Goal: Task Accomplishment & Management: Complete application form

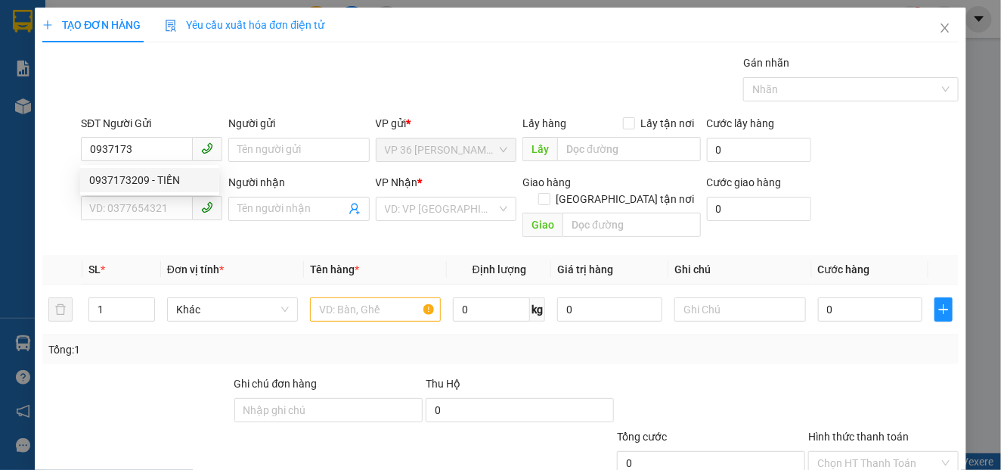
click at [147, 182] on div "0937173209 - TIẾN" at bounding box center [149, 180] width 121 height 17
type input "0937173209"
type input "TIẾN"
type input "0914156085"
type input "CHỊ HẬU"
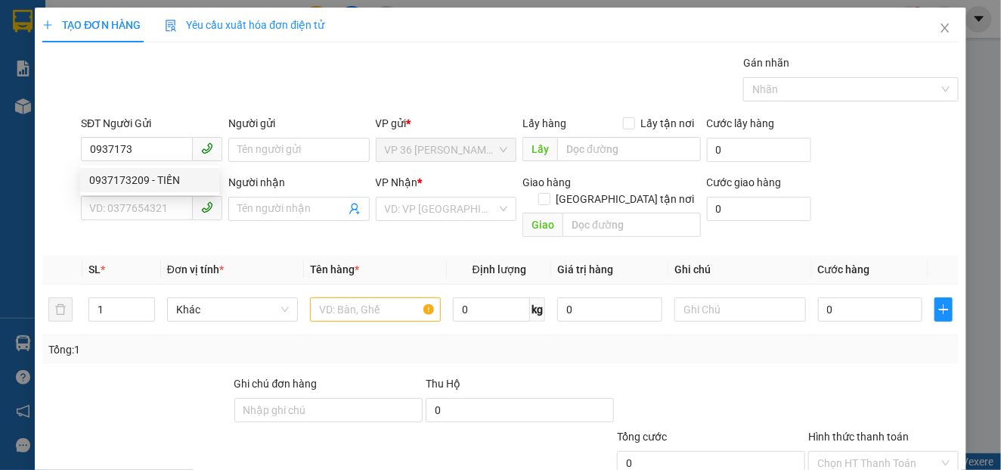
type input "VPSG"
type input "40.000"
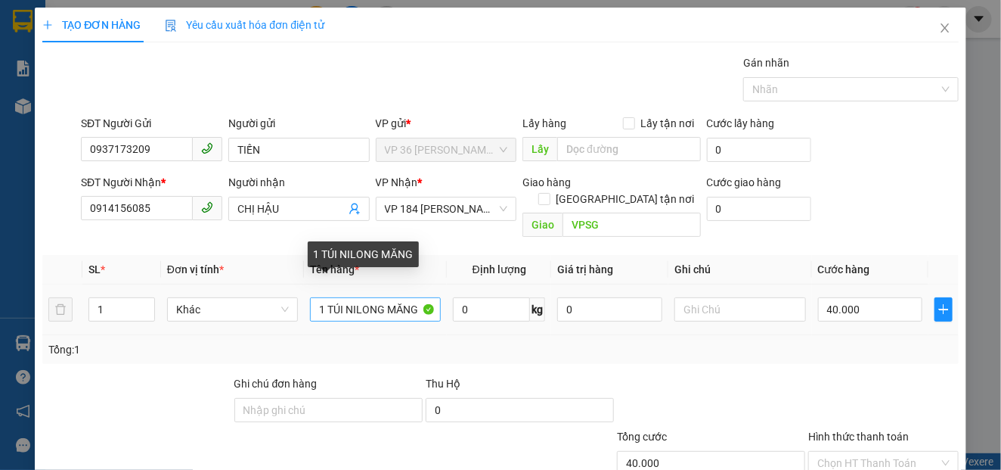
type input "0937173209"
drag, startPoint x: 321, startPoint y: 294, endPoint x: 305, endPoint y: 294, distance: 15.9
click at [305, 294] on td "1 TÚI NILONG MĂNG" at bounding box center [375, 309] width 143 height 51
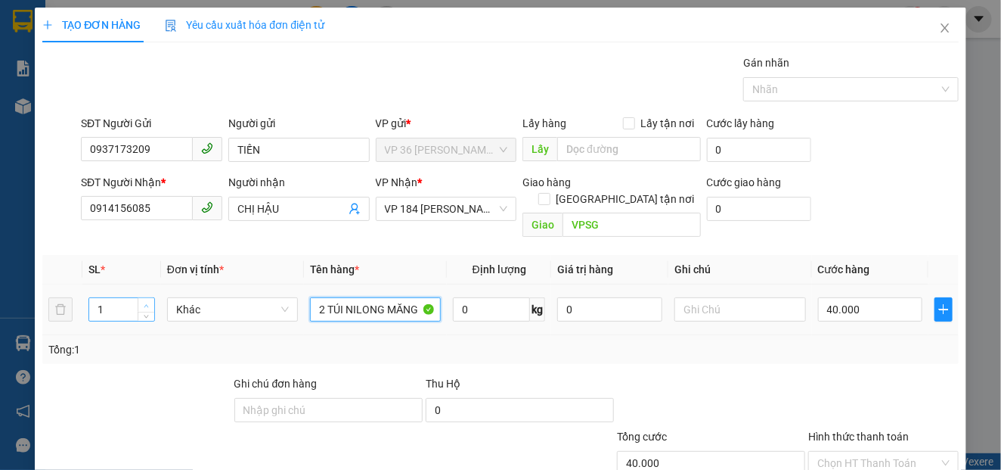
type input "2 TÚI NILONG MĂNG"
type input "2"
click at [144, 303] on icon "up" at bounding box center [146, 305] width 5 height 5
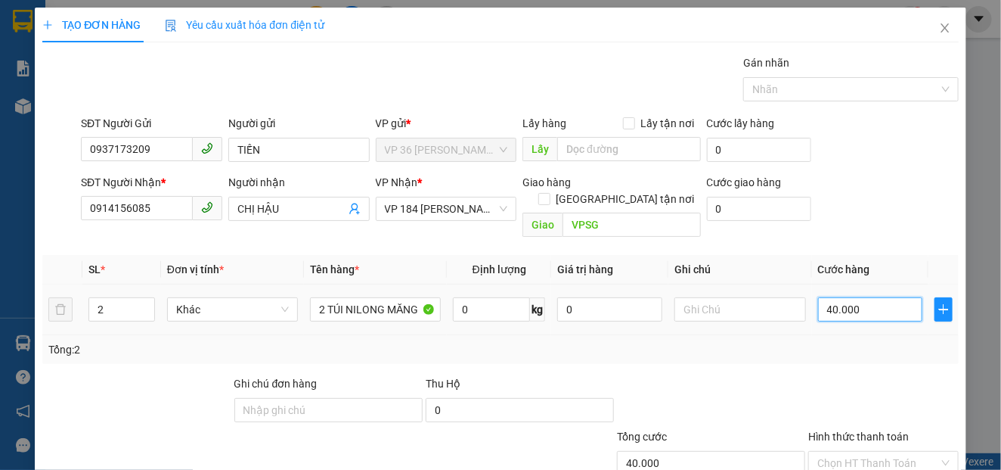
click at [863, 297] on input "40.000" at bounding box center [870, 309] width 105 height 24
type input "8"
type input "80"
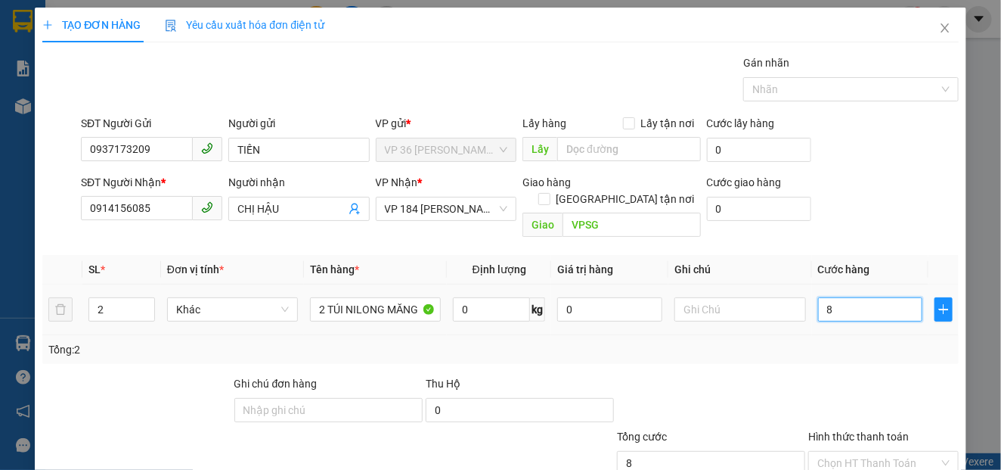
type input "80"
type input "800"
type input "8.000"
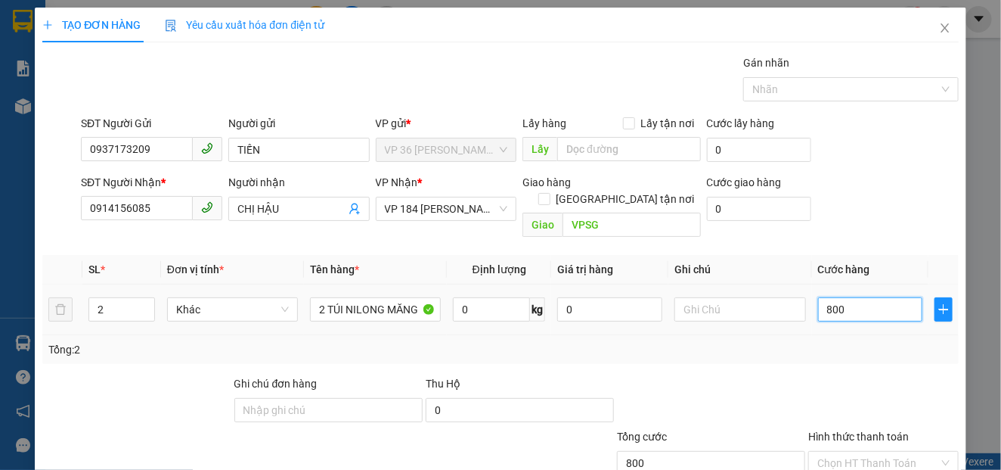
type input "8.000"
type input "80.000"
click at [823, 297] on input "80.000" at bounding box center [870, 309] width 105 height 24
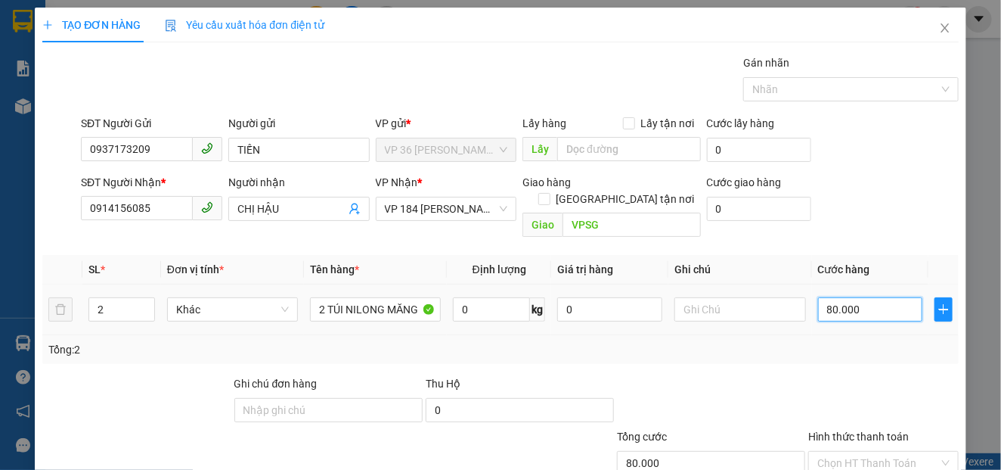
type input "0.000"
type input "0"
type input "70.000"
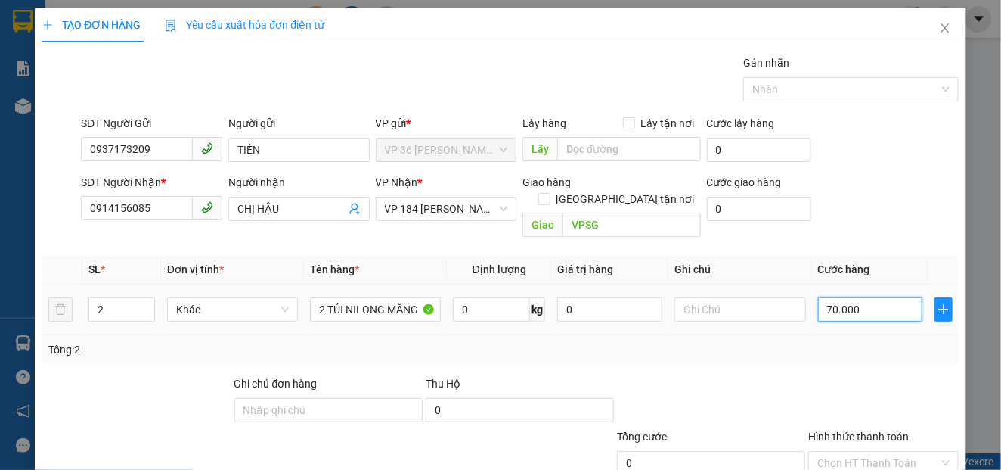
type input "70.000"
click at [855, 219] on div "SĐT Người Nhận * 0914156085 Người nhận CHỊ HẬU VP Nhận * VP 184 [PERSON_NAME] -…" at bounding box center [520, 209] width 884 height 70
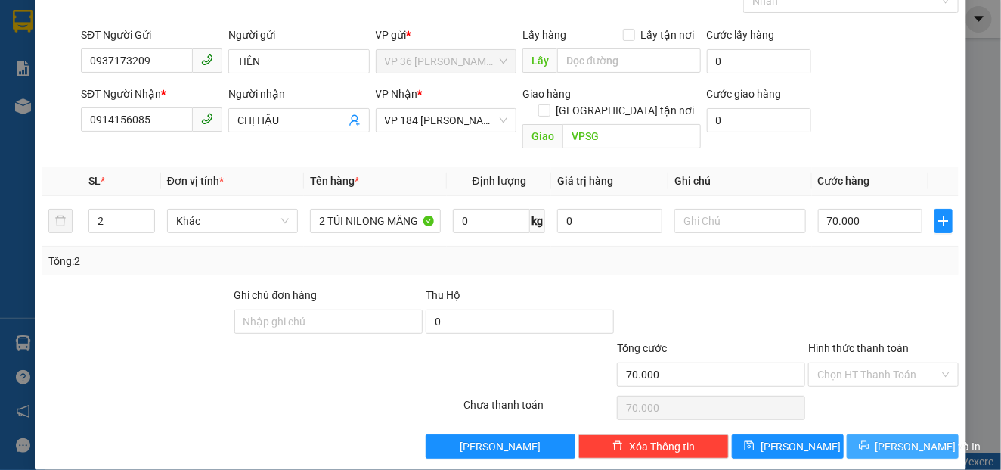
click at [869, 441] on icon "printer" at bounding box center [864, 446] width 10 height 10
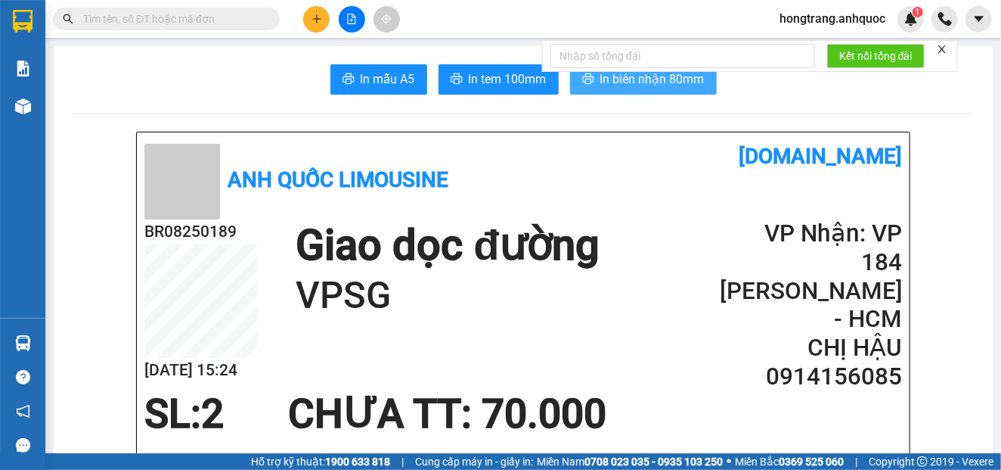
click at [610, 84] on span "In biên nhận 80mm" at bounding box center [652, 79] width 104 height 19
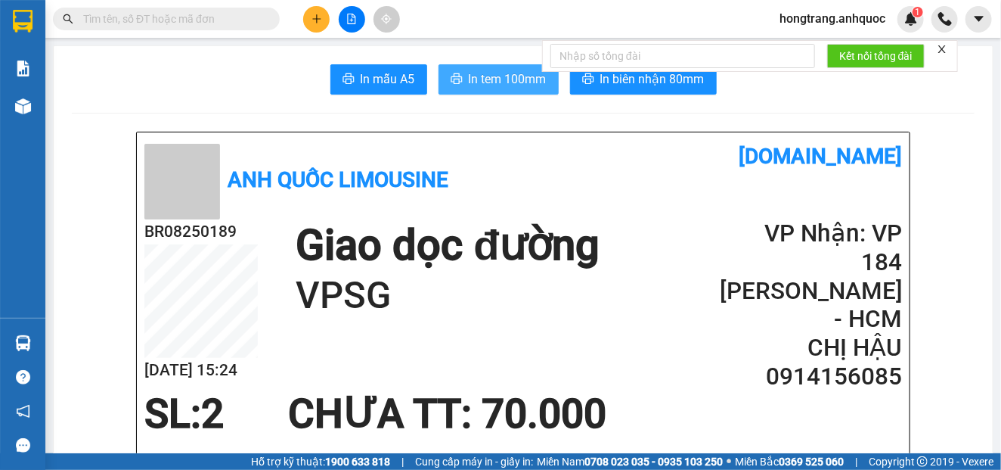
click at [485, 79] on span "In tem 100mm" at bounding box center [508, 79] width 78 height 19
click at [487, 85] on span "In tem 100mm" at bounding box center [508, 79] width 78 height 19
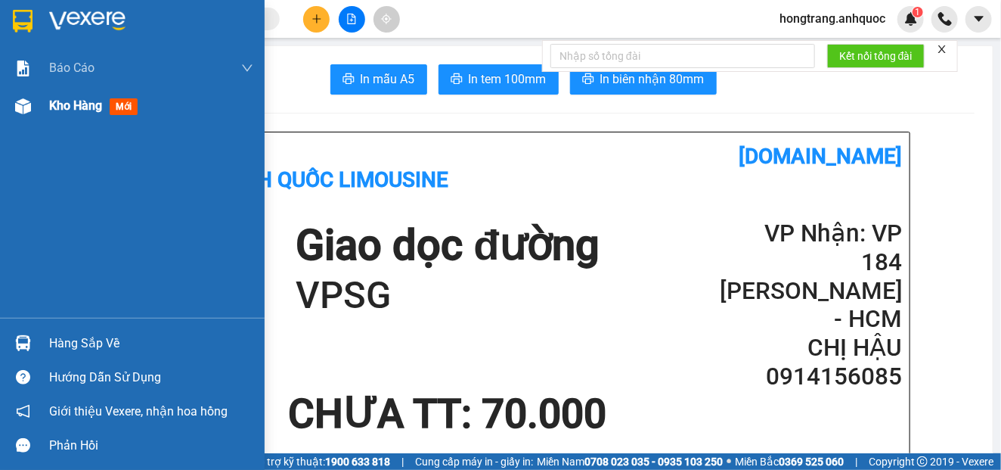
click at [25, 108] on img at bounding box center [23, 106] width 16 height 16
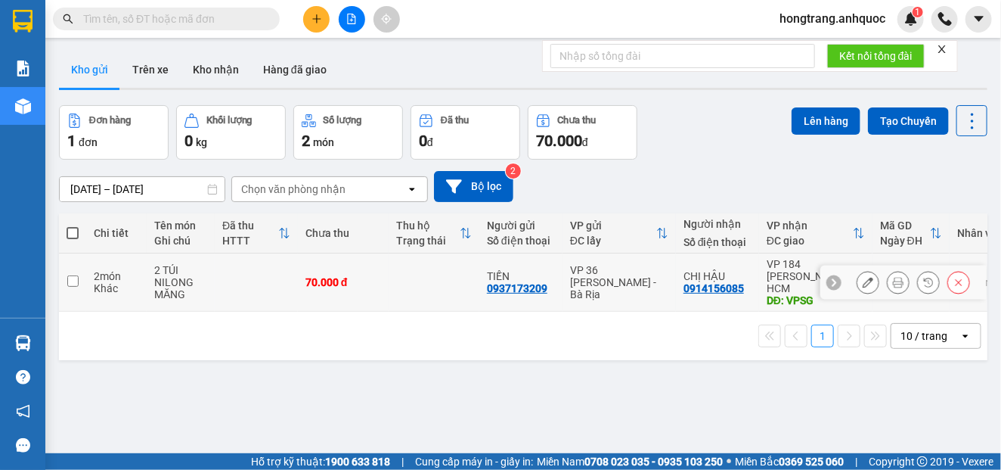
click at [90, 277] on td "2 món Khác" at bounding box center [116, 282] width 60 height 58
checkbox input "true"
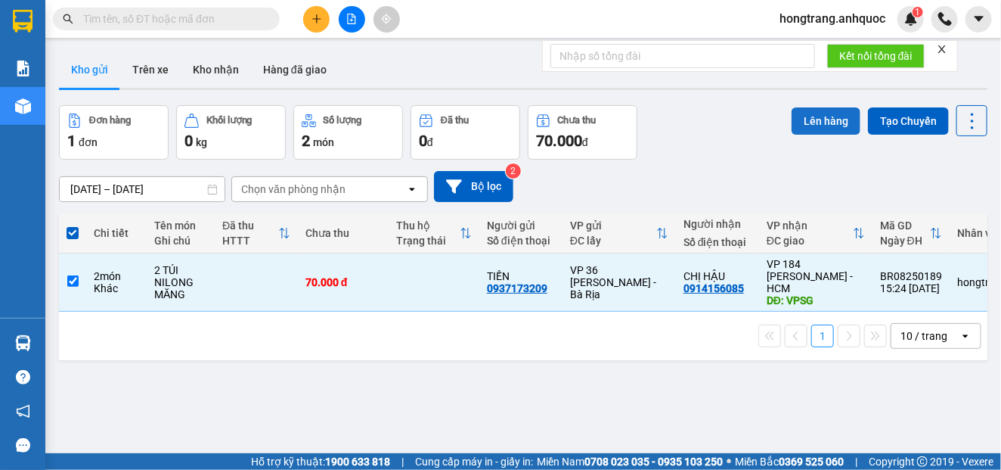
click at [817, 128] on button "Lên hàng" at bounding box center [826, 120] width 69 height 27
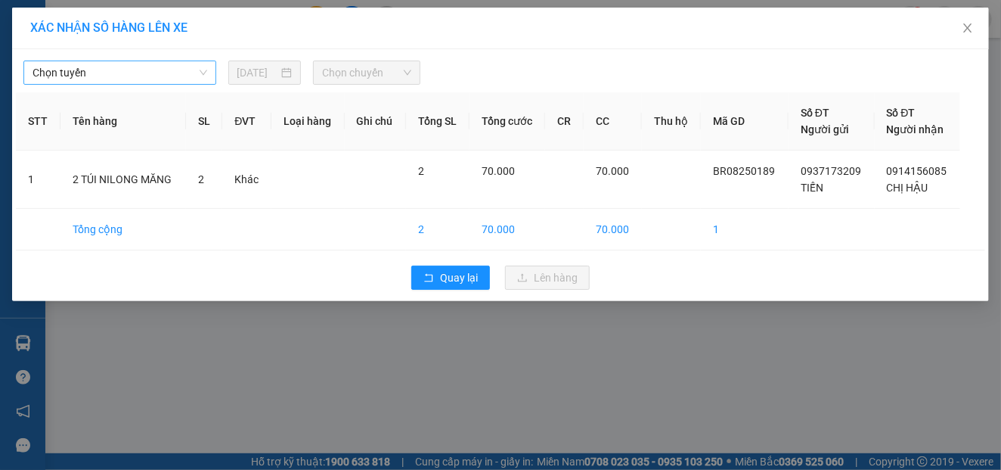
click at [119, 79] on span "Chọn tuyến" at bounding box center [120, 72] width 175 height 23
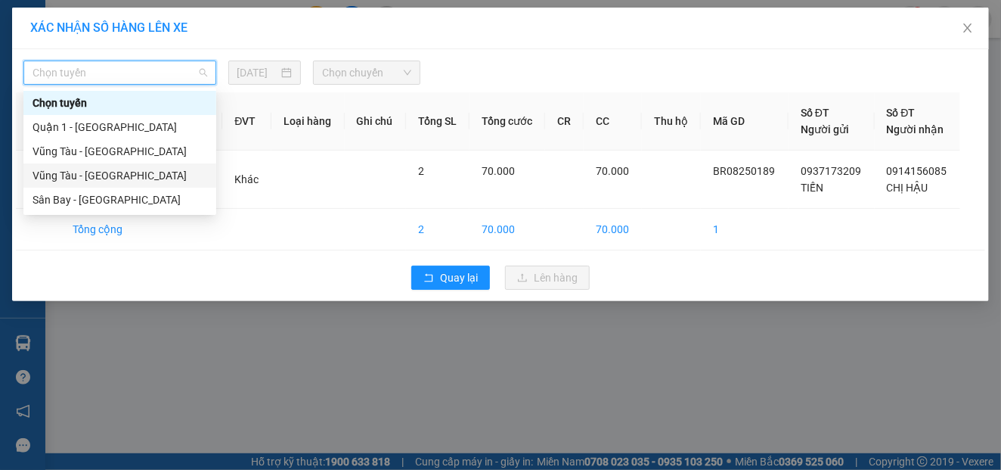
click at [73, 179] on div "Vũng Tàu - [GEOGRAPHIC_DATA]" at bounding box center [120, 175] width 175 height 17
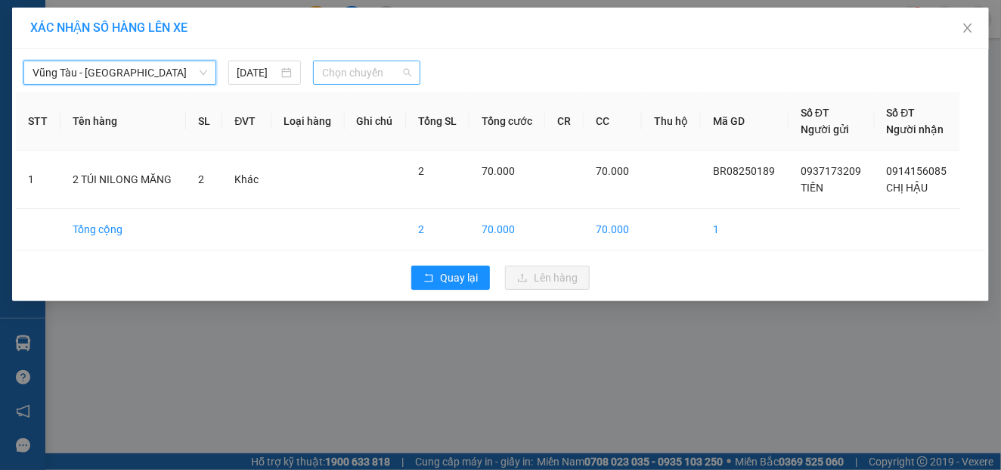
click at [374, 70] on span "Chọn chuyến" at bounding box center [366, 72] width 89 height 23
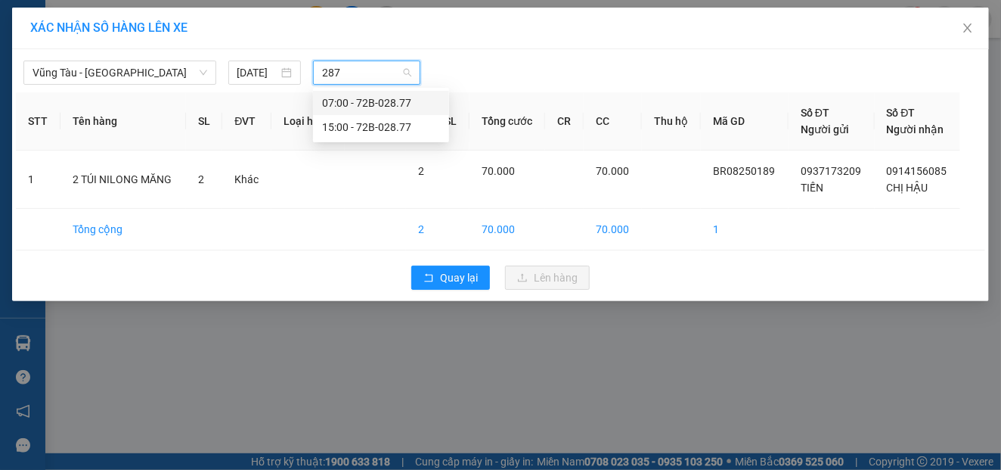
type input "2877"
click at [356, 128] on div "15:00 - 72B-028.77" at bounding box center [381, 127] width 118 height 17
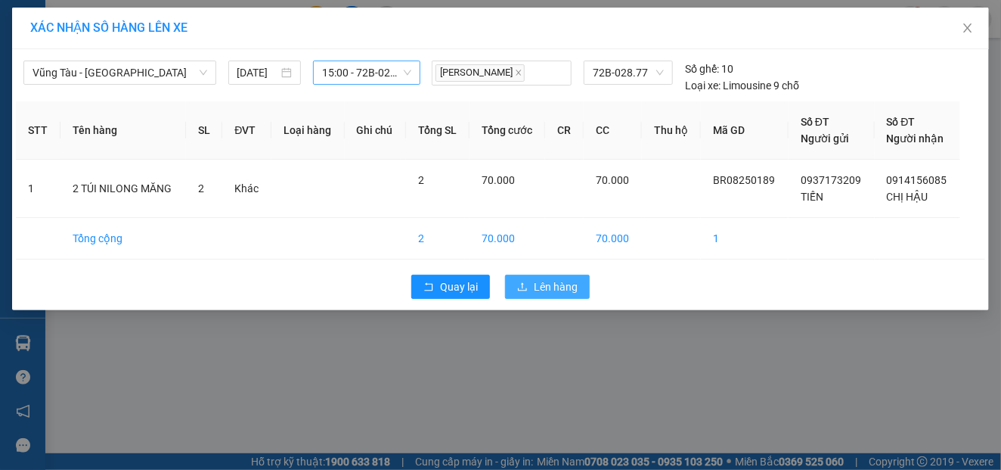
click at [535, 283] on span "Lên hàng" at bounding box center [556, 286] width 44 height 17
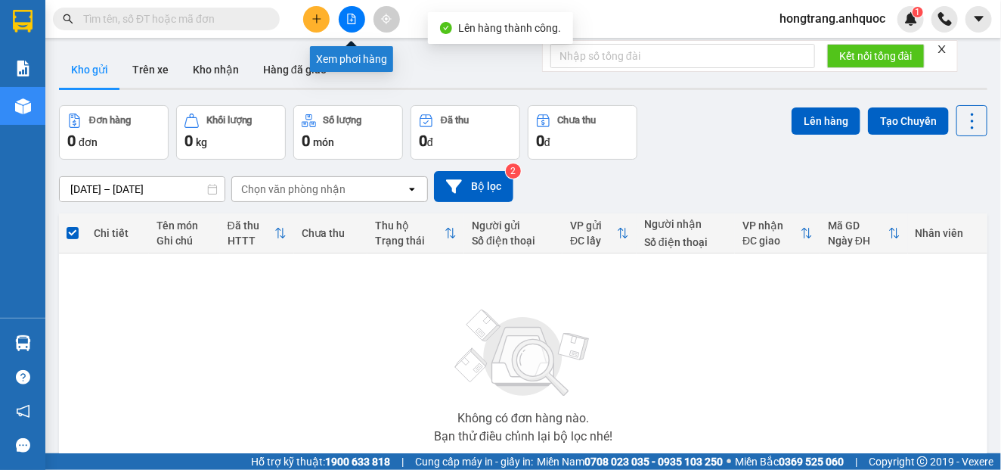
click at [348, 17] on icon "file-add" at bounding box center [352, 19] width 8 height 11
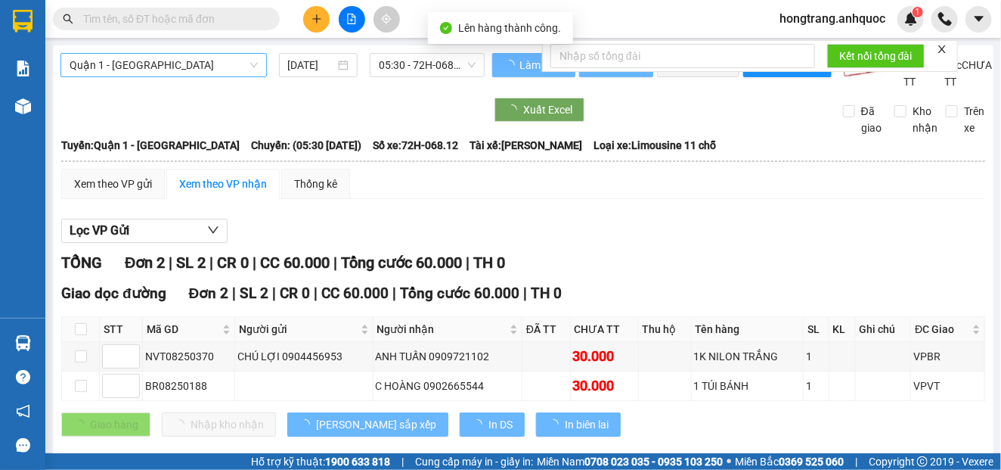
click at [139, 60] on span "Quận 1 - [GEOGRAPHIC_DATA]" at bounding box center [164, 65] width 188 height 23
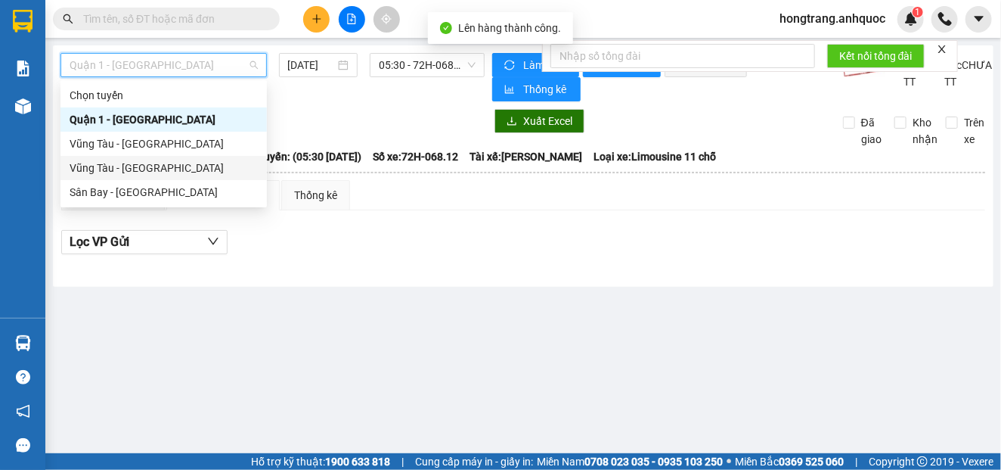
click at [104, 166] on div "Vũng Tàu - [GEOGRAPHIC_DATA]" at bounding box center [164, 168] width 188 height 17
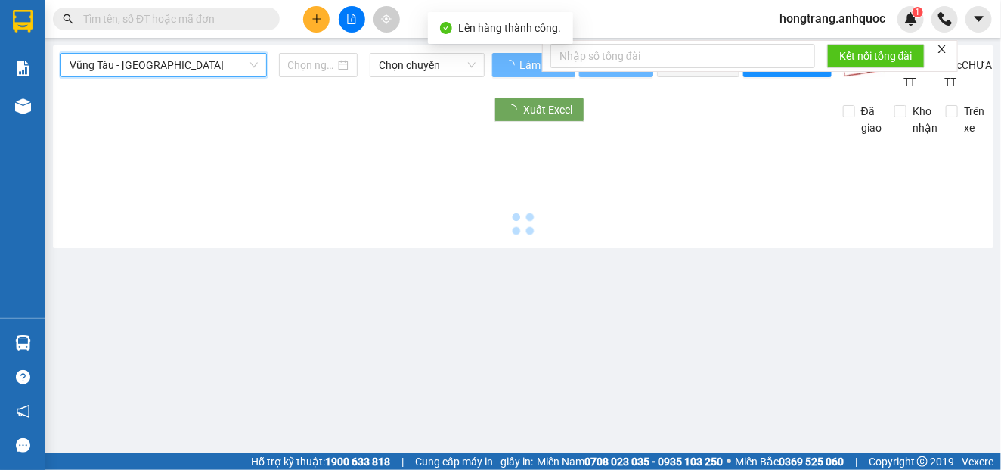
type input "[DATE]"
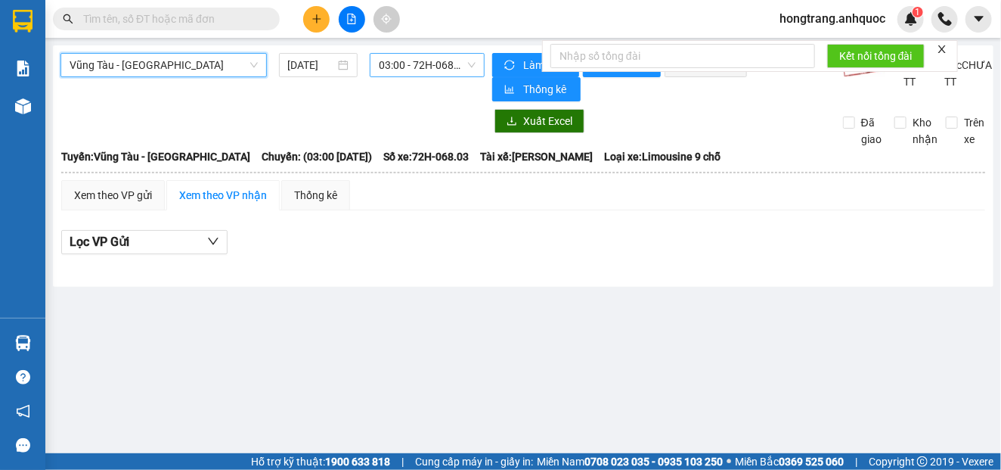
click at [444, 60] on span "03:00 - 72H-068.03" at bounding box center [427, 65] width 97 height 23
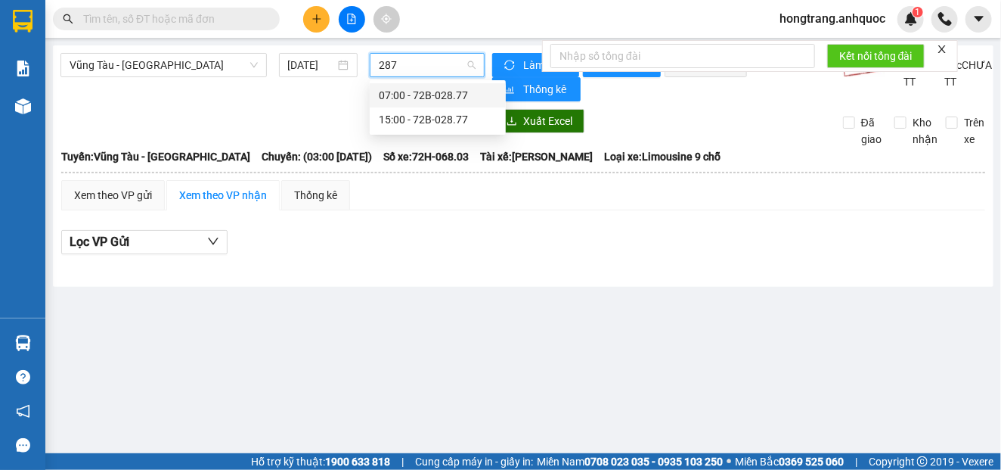
type input "2877"
click at [405, 116] on div "15:00 - 72B-028.77" at bounding box center [438, 119] width 118 height 17
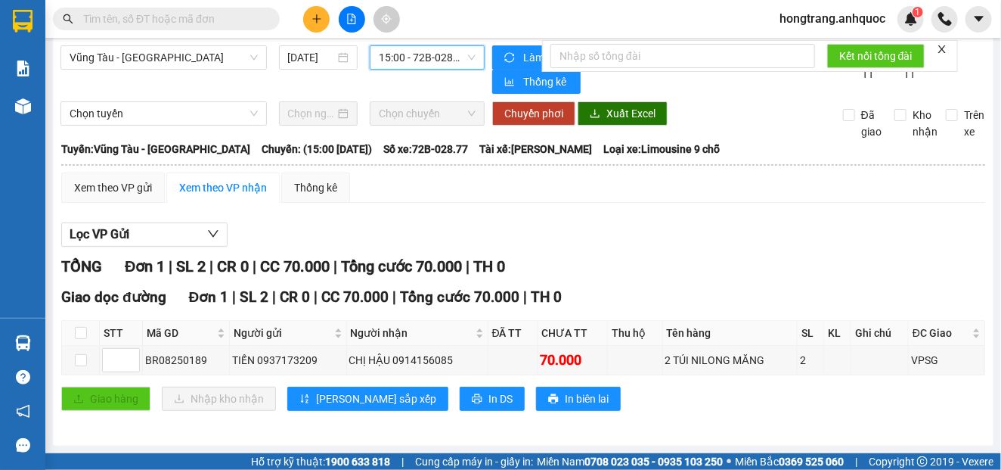
scroll to position [12, 0]
click at [460, 407] on button "In DS" at bounding box center [492, 398] width 65 height 24
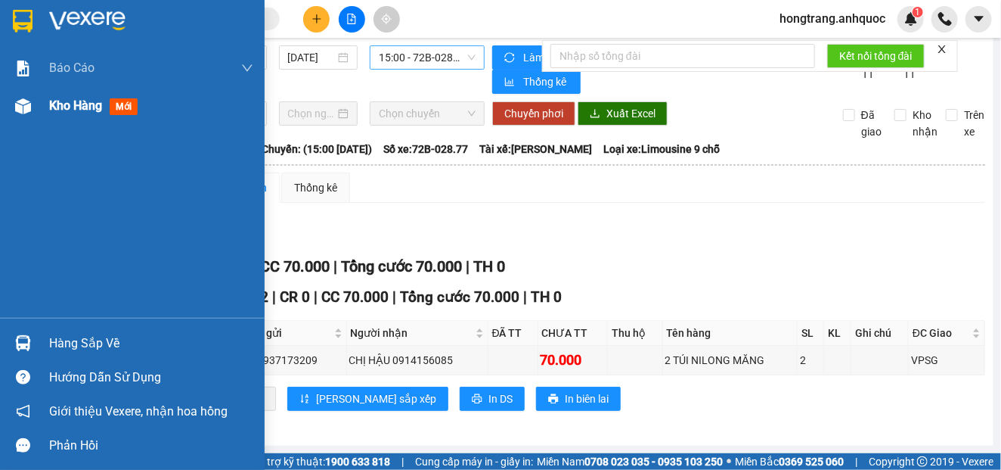
click at [28, 104] on img at bounding box center [23, 106] width 16 height 16
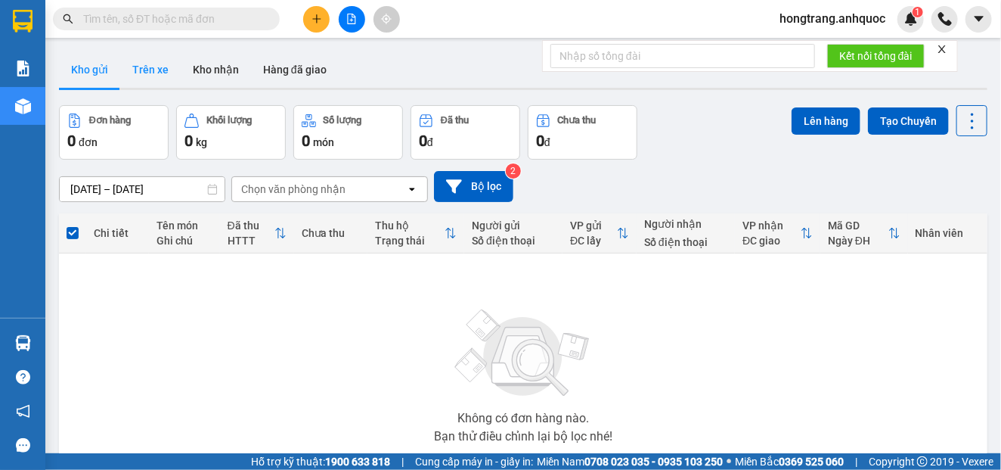
click at [147, 71] on button "Trên xe" at bounding box center [150, 69] width 60 height 36
